Goal: Use online tool/utility: Utilize a website feature to perform a specific function

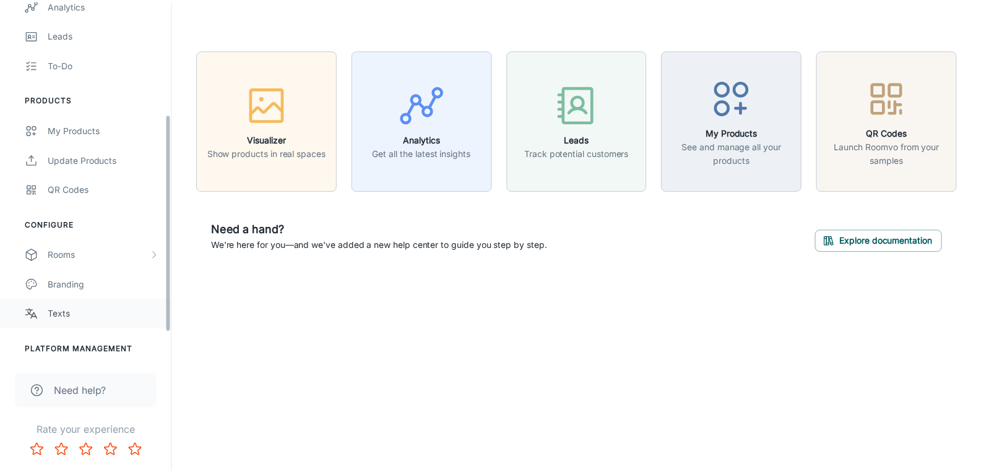
scroll to position [186, 0]
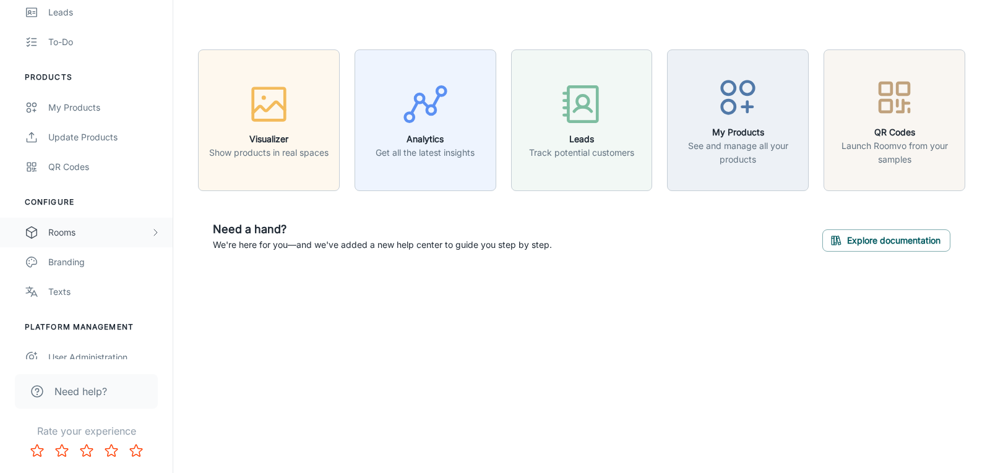
click at [149, 231] on div "Rooms" at bounding box center [99, 233] width 102 height 14
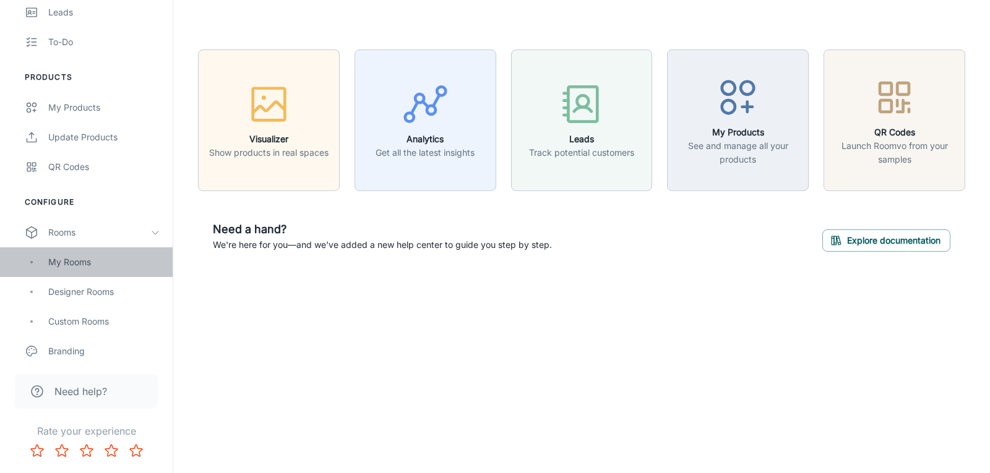
click at [76, 261] on div "My Rooms" at bounding box center [104, 263] width 112 height 14
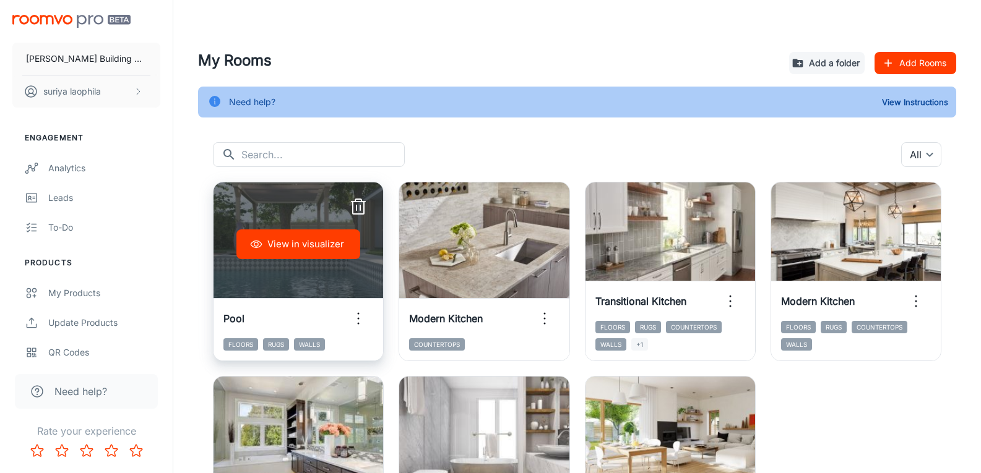
click at [318, 277] on div "View in visualizer" at bounding box center [298, 245] width 170 height 124
drag, startPoint x: 327, startPoint y: 239, endPoint x: 363, endPoint y: 323, distance: 90.7
click at [363, 323] on div "View in visualizer Pool Floors Rugs Walls" at bounding box center [298, 271] width 171 height 179
click at [363, 323] on icon "button" at bounding box center [358, 319] width 20 height 20
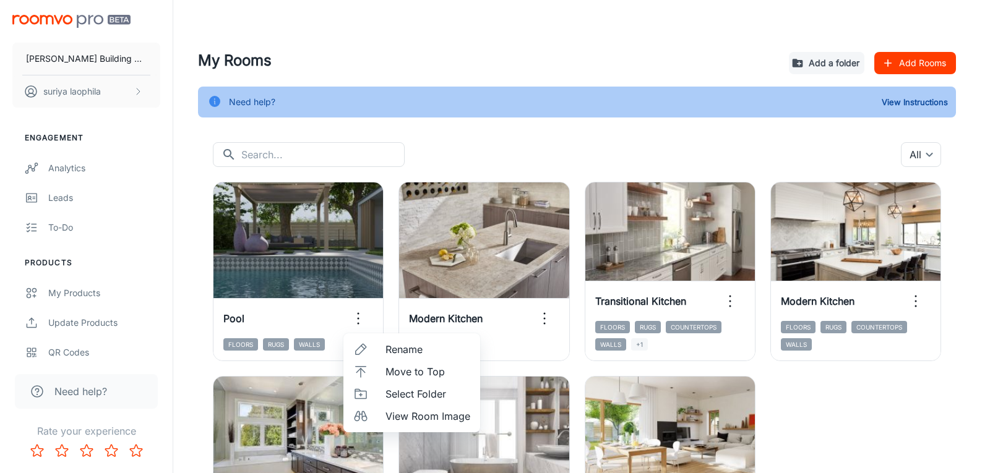
click at [429, 415] on span "View Room Image" at bounding box center [427, 416] width 85 height 15
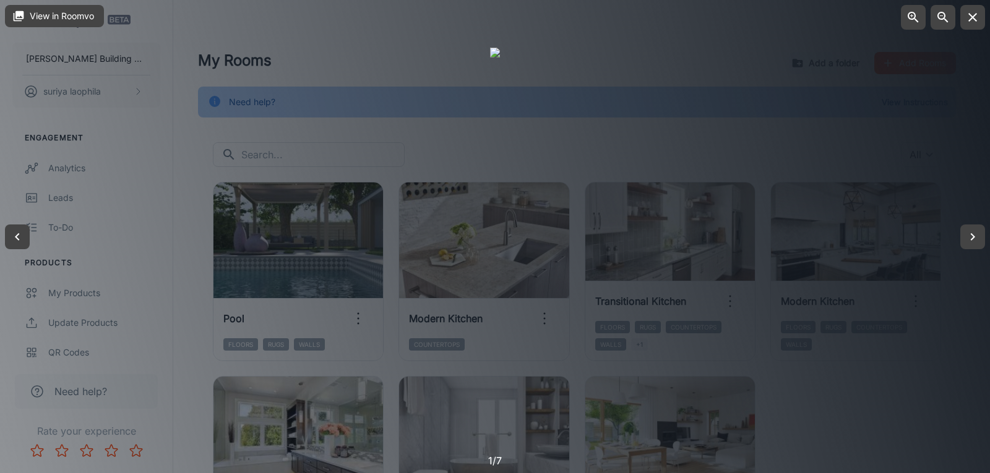
click at [500, 314] on div at bounding box center [495, 237] width 10 height 379
click at [973, 240] on icon "button" at bounding box center [972, 237] width 15 height 15
click at [970, 233] on icon "button" at bounding box center [972, 237] width 15 height 15
click at [969, 233] on icon "button" at bounding box center [972, 237] width 15 height 15
click at [971, 239] on icon "button" at bounding box center [972, 237] width 15 height 15
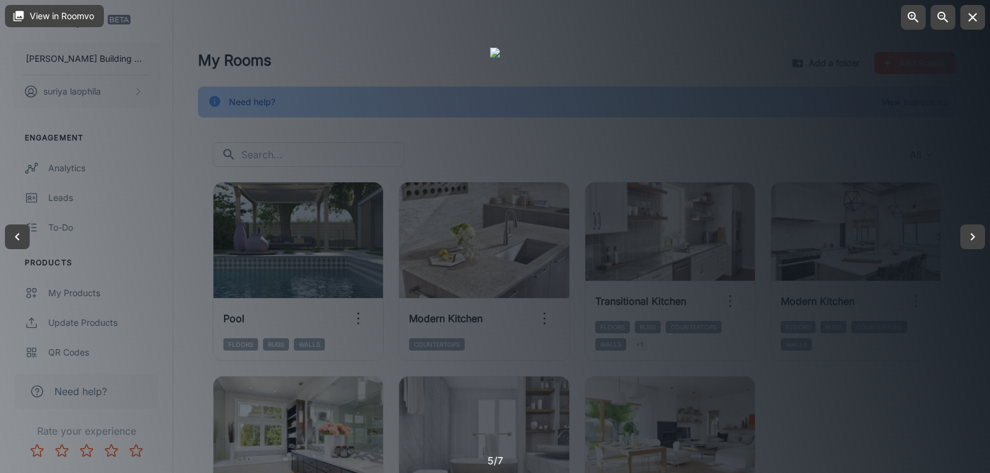
click at [70, 126] on div at bounding box center [495, 236] width 990 height 473
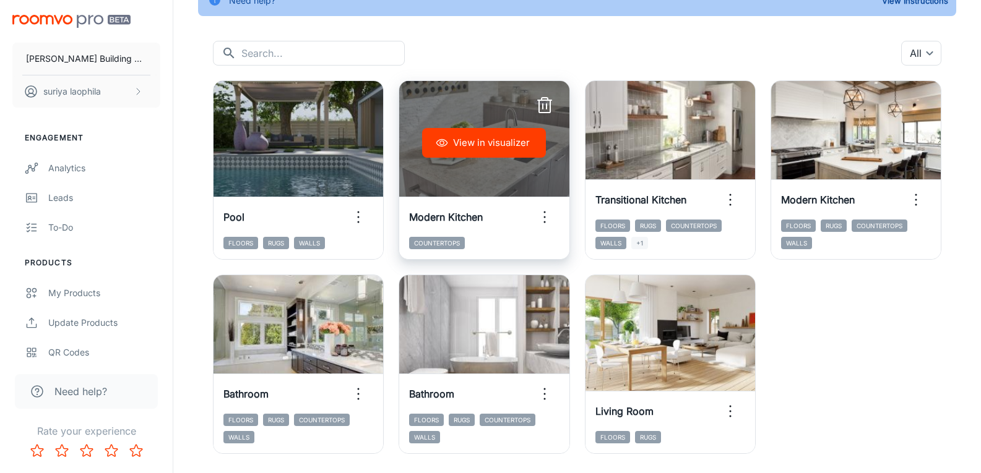
scroll to position [62, 0]
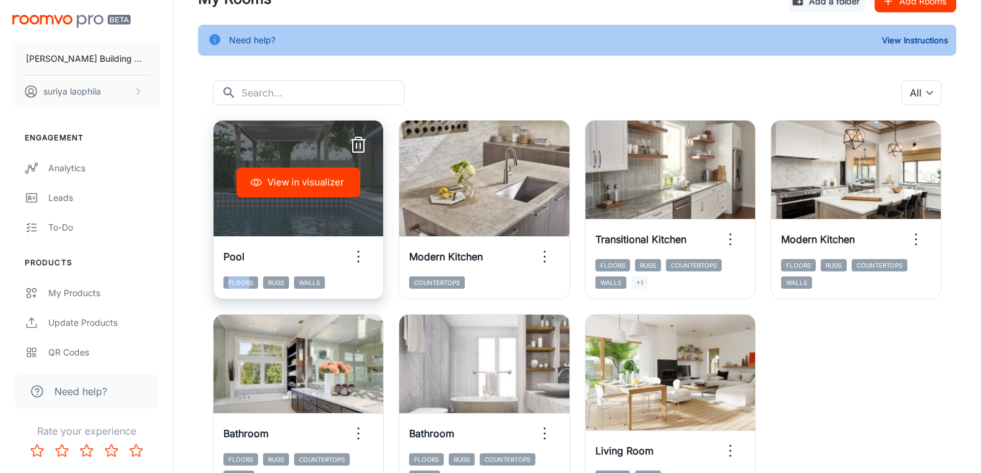
drag, startPoint x: 230, startPoint y: 285, endPoint x: 251, endPoint y: 285, distance: 21.0
click at [251, 285] on span "Floors" at bounding box center [240, 283] width 35 height 12
drag, startPoint x: 277, startPoint y: 283, endPoint x: 299, endPoint y: 283, distance: 21.7
click at [298, 283] on div "Floors Rugs Walls" at bounding box center [298, 283] width 150 height 12
drag, startPoint x: 306, startPoint y: 282, endPoint x: 322, endPoint y: 282, distance: 15.5
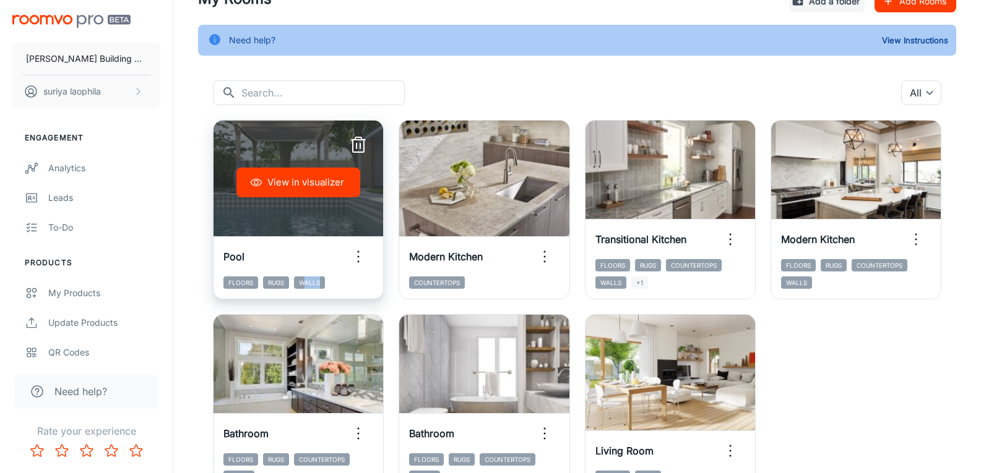
click at [322, 282] on span "Walls" at bounding box center [309, 283] width 31 height 12
drag, startPoint x: 343, startPoint y: 286, endPoint x: 324, endPoint y: 231, distance: 57.7
click at [343, 285] on div "Floors Rugs Walls" at bounding box center [298, 283] width 150 height 12
click at [355, 252] on icon "button" at bounding box center [358, 257] width 20 height 20
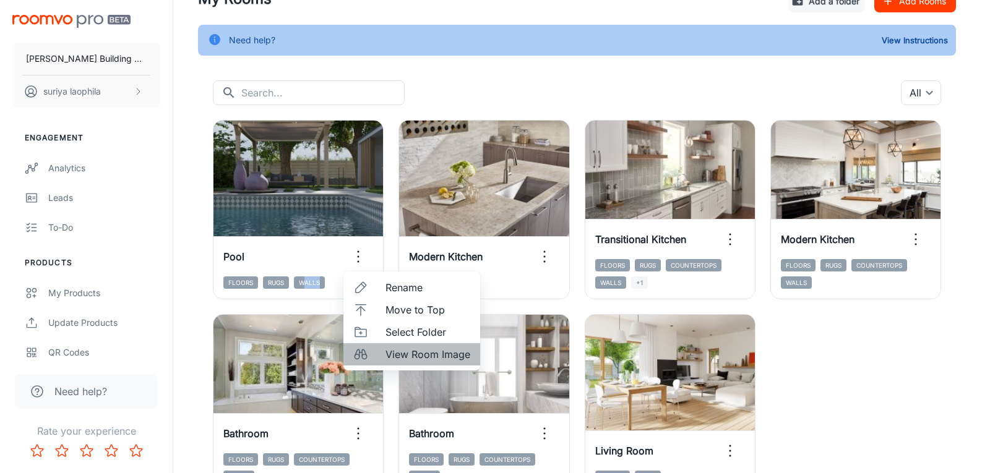
click at [358, 356] on icon at bounding box center [360, 354] width 15 height 15
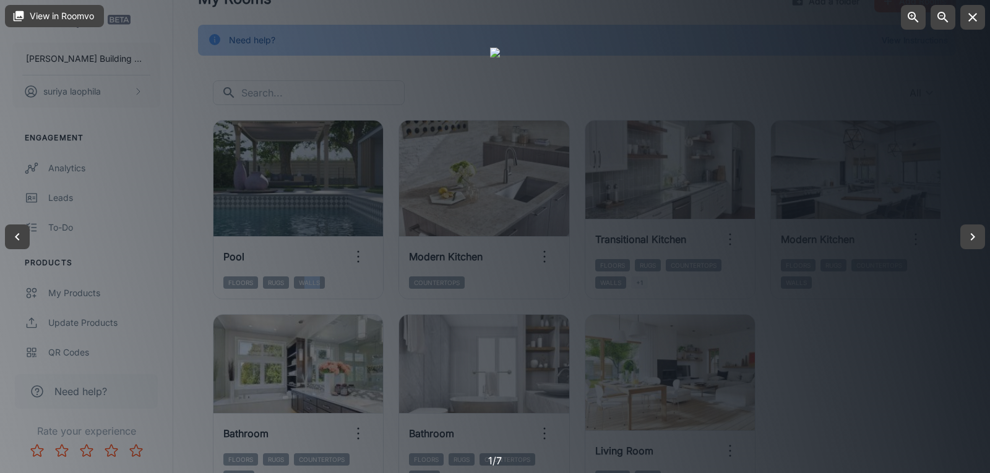
click at [500, 268] on div at bounding box center [495, 237] width 10 height 379
click at [500, 298] on div at bounding box center [495, 237] width 10 height 379
click at [490, 264] on div at bounding box center [495, 237] width 10 height 379
click at [490, 283] on div at bounding box center [495, 237] width 10 height 379
click at [490, 281] on div at bounding box center [495, 237] width 10 height 379
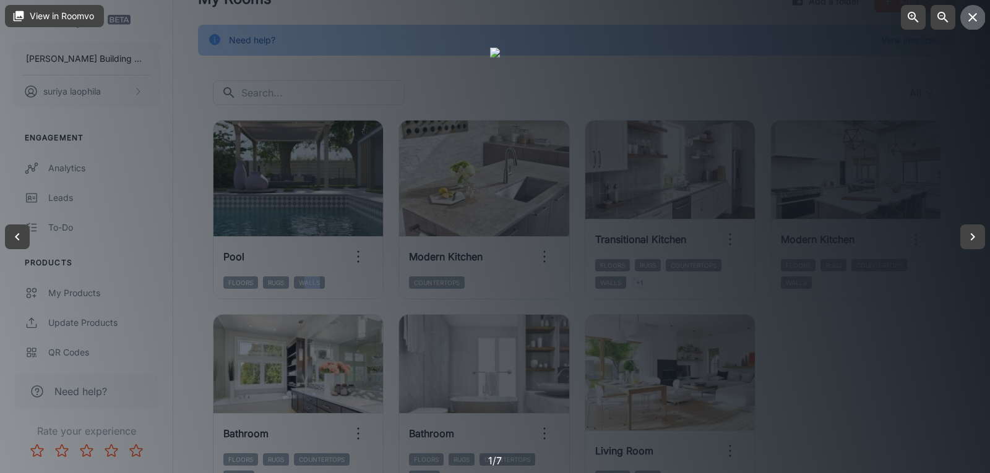
click at [981, 12] on button "button" at bounding box center [972, 17] width 25 height 25
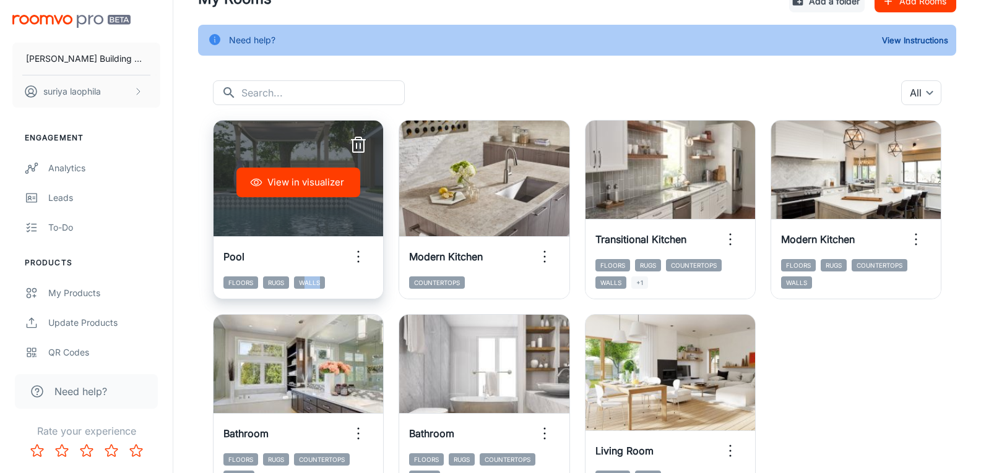
click at [285, 187] on button "View in visualizer" at bounding box center [298, 183] width 124 height 30
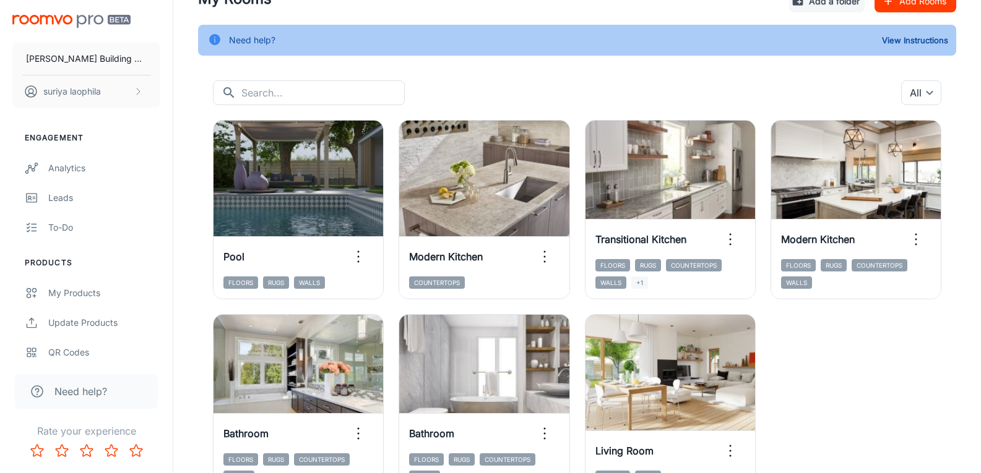
click at [854, 369] on div "View in visualizer Pool Floors Rugs Walls View in visualizer Modern Kitchen Cou…" at bounding box center [569, 299] width 743 height 389
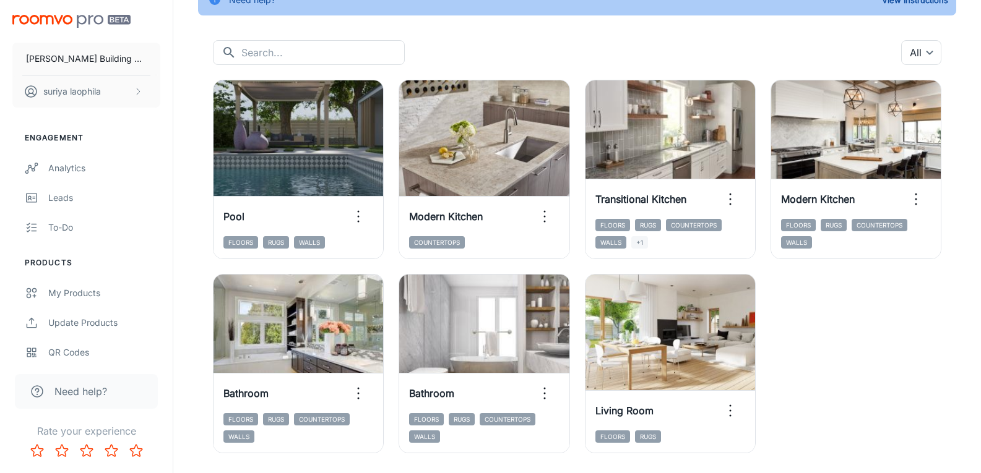
scroll to position [80, 0]
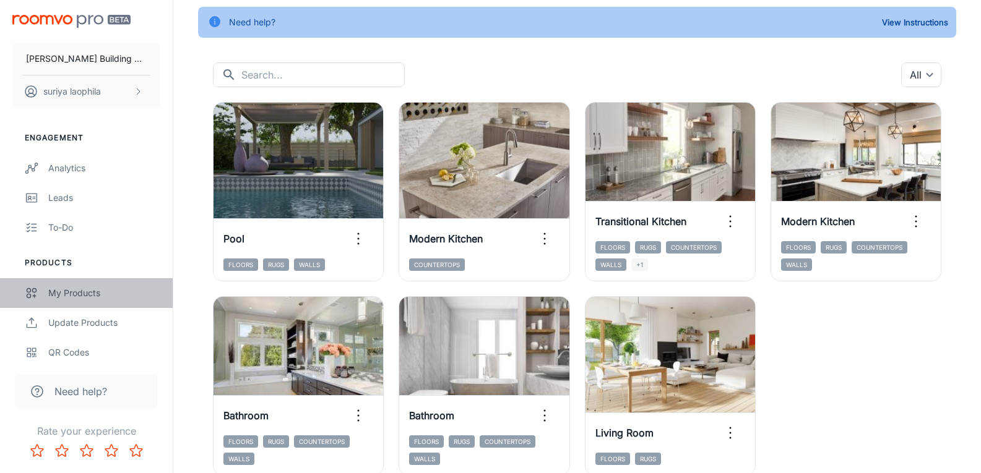
click at [80, 285] on link "My Products" at bounding box center [86, 293] width 173 height 30
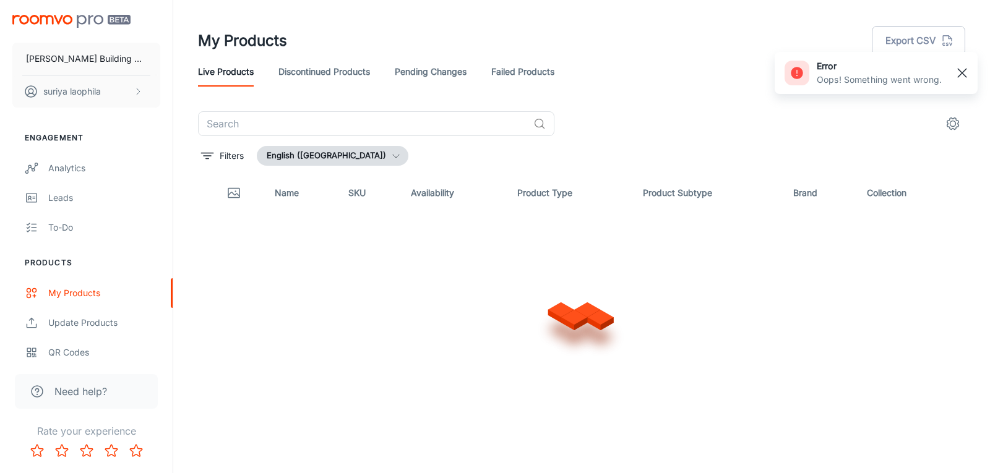
click at [958, 74] on rect "button" at bounding box center [962, 73] width 15 height 15
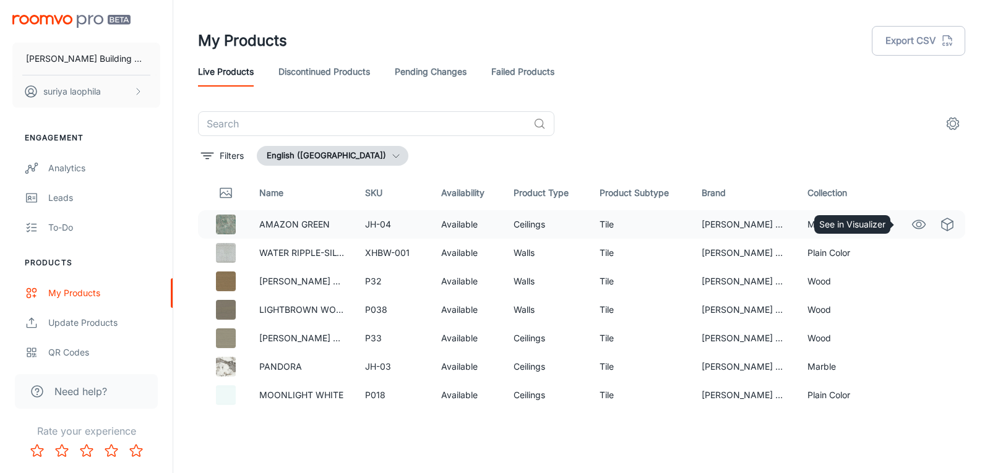
click at [913, 227] on icon "See in Visualizer" at bounding box center [918, 224] width 15 height 15
